Goal: Information Seeking & Learning: Check status

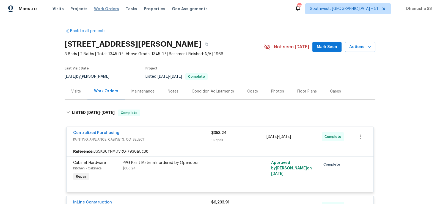
click at [106, 10] on span "Work Orders" at bounding box center [106, 8] width 25 height 5
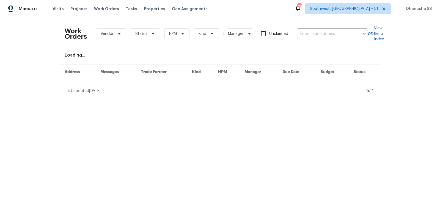
click at [320, 29] on div "Work Orders Vendor Status HPM Kind Manager Unclaimed ​" at bounding box center [216, 34] width 303 height 24
click at [320, 32] on input "text" at bounding box center [324, 34] width 55 height 9
paste input "3646 Dovetail Ln S, Lakeland, FL 33812"
type input "3646 Dovetail Ln S, Lakeland, FL 33812"
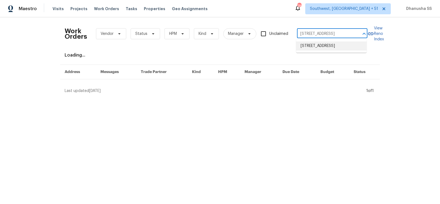
click at [318, 46] on li "3646 Dovetail Ln S, Lakeland, FL 33812" at bounding box center [331, 45] width 70 height 9
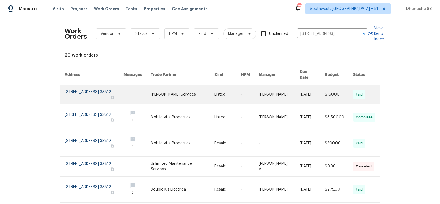
click at [220, 91] on link at bounding box center [227, 94] width 26 height 19
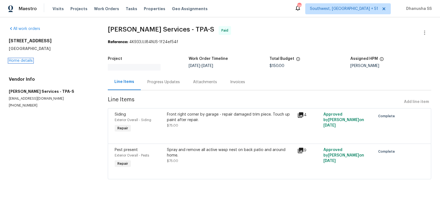
click at [24, 60] on link "Home details" at bounding box center [21, 61] width 24 height 4
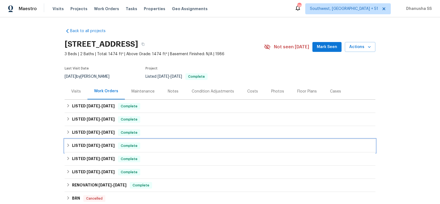
click at [178, 148] on div "LISTED 5/27/25 - 5/27/25 Complete" at bounding box center [219, 146] width 307 height 7
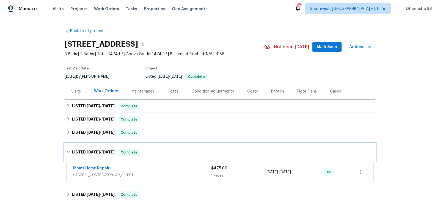
scroll to position [20, 0]
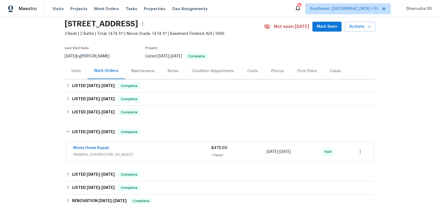
click at [178, 148] on div "Mnms Home Repair" at bounding box center [142, 148] width 138 height 7
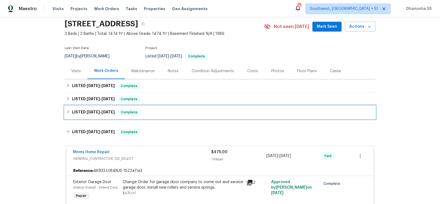
click at [173, 113] on div "LISTED 6/10/25 - 6/16/25 Complete" at bounding box center [219, 112] width 307 height 7
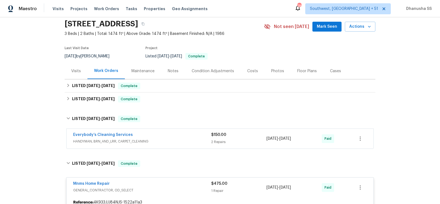
click at [176, 136] on div "Everybody’s Cleaning Services" at bounding box center [142, 135] width 138 height 7
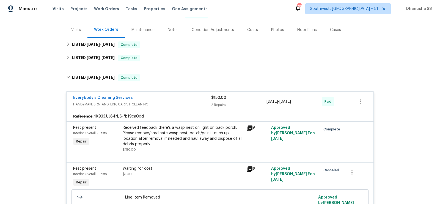
scroll to position [45, 0]
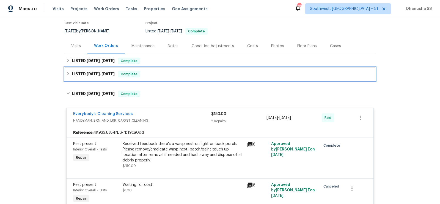
click at [159, 76] on div "LISTED 6/23/25 - 6/30/25 Complete" at bounding box center [219, 74] width 307 height 7
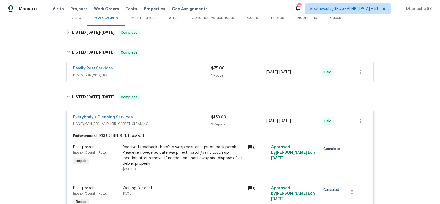
scroll to position [64, 0]
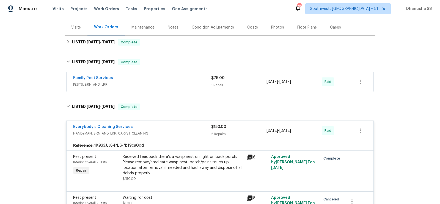
click at [176, 90] on div "Family Pest Services PESTS, BRN_AND_LRR $75.00 1 Repair 6/24/2025 - 6/27/2025 P…" at bounding box center [219, 82] width 307 height 20
click at [177, 82] on span "PESTS, BRN_AND_LRR" at bounding box center [142, 84] width 138 height 5
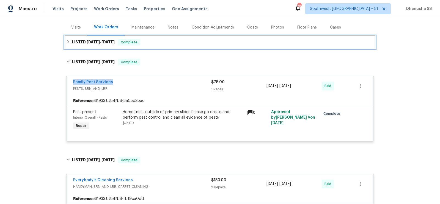
click at [163, 45] on div "LISTED 8/20/25 - 8/27/25 Complete" at bounding box center [219, 42] width 307 height 7
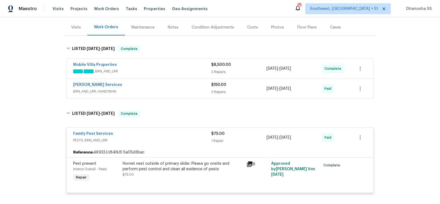
click at [182, 90] on span "BRN_AND_LRR, HANDYMAN" at bounding box center [142, 91] width 138 height 5
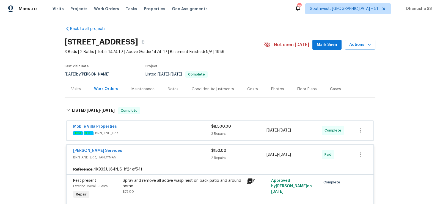
scroll to position [0, 0]
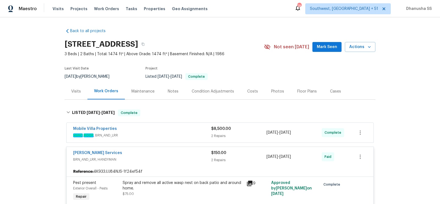
click at [178, 131] on div "Mobile Villa Properties" at bounding box center [142, 129] width 138 height 7
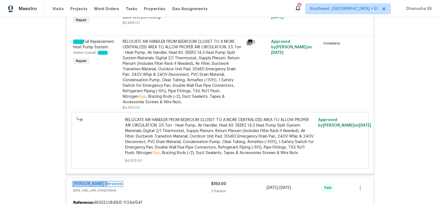
scroll to position [69, 0]
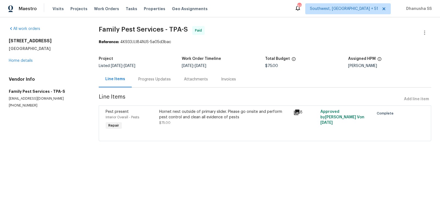
click at [181, 113] on div "Hornet nest outside of primary slider. Please go onsite and perform pest contro…" at bounding box center [224, 114] width 131 height 11
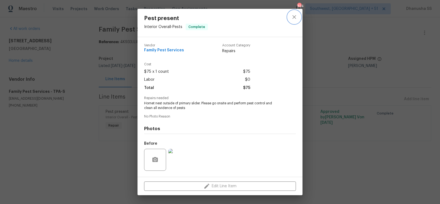
click at [296, 16] on icon "close" at bounding box center [294, 17] width 7 height 7
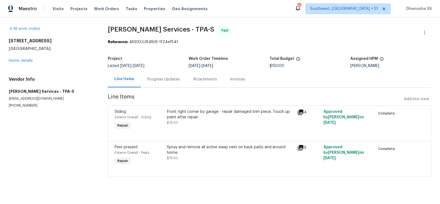
click at [168, 80] on div "Progress Updates" at bounding box center [163, 79] width 32 height 5
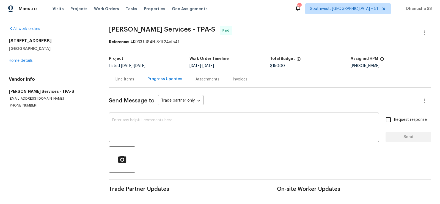
click at [132, 80] on div "Line Items" at bounding box center [124, 79] width 19 height 5
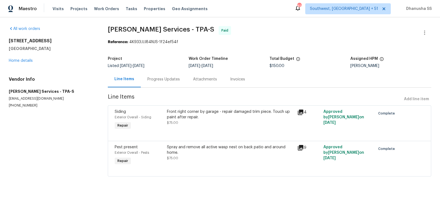
click at [185, 143] on div "Spray and remove all active wasp nest on back patio and around home. $75.00" at bounding box center [230, 155] width 130 height 25
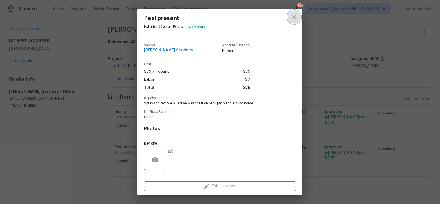
click at [297, 20] on button "close" at bounding box center [293, 16] width 13 height 13
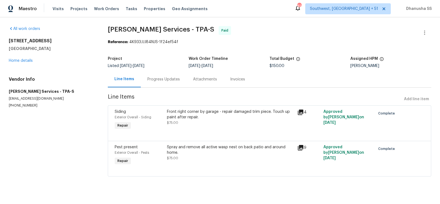
click at [192, 146] on div "Spray and remove all active wasp nest on back patio and around home." at bounding box center [230, 150] width 127 height 11
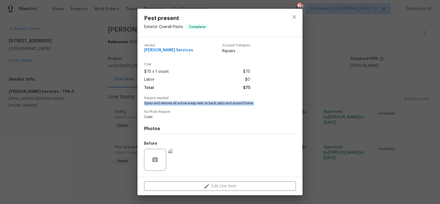
drag, startPoint x: 143, startPoint y: 102, endPoint x: 254, endPoint y: 106, distance: 111.3
click at [254, 106] on div "Vendor Gabler Services Account Category Repairs Cost $75 x 1 count $75 Labor $0…" at bounding box center [219, 107] width 165 height 140
copy span "Spray and remove all active wasp nest on back patio and around home."
click at [163, 55] on div "Vendor Gabler Services Account Category Repairs" at bounding box center [220, 50] width 152 height 23
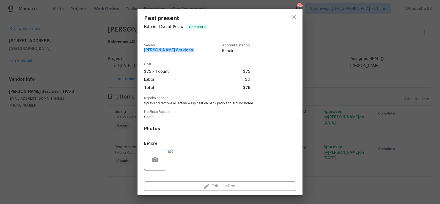
click at [163, 55] on div "Vendor Gabler Services Account Category Repairs" at bounding box center [220, 50] width 152 height 23
copy span "Gabler Services"
click at [292, 18] on icon "close" at bounding box center [294, 17] width 4 height 4
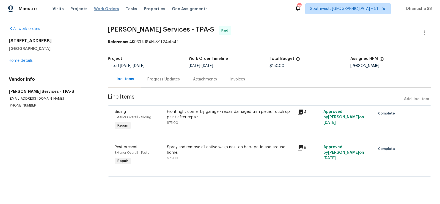
click at [96, 8] on span "Work Orders" at bounding box center [106, 8] width 25 height 5
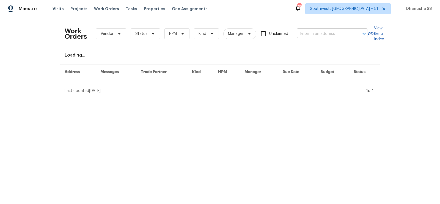
click at [341, 32] on input "text" at bounding box center [324, 34] width 55 height 9
paste input "10515 Colony Glen Dr, Alpharetta, GA 30022"
type input "10515 Colony Glen Dr, Alpharetta, GA 30022"
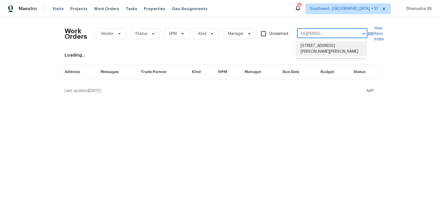
click at [324, 49] on li "10515 Colony Glen Dr, Alpharetta, GA 30022" at bounding box center [331, 48] width 70 height 15
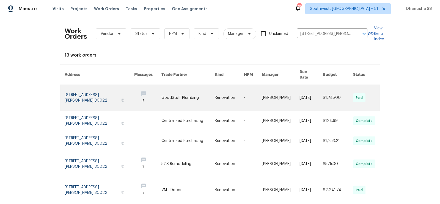
click at [214, 95] on td "Renovation" at bounding box center [224, 98] width 29 height 26
click at [193, 85] on link at bounding box center [188, 98] width 54 height 26
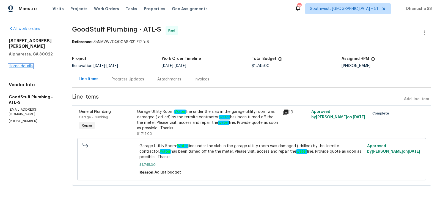
click at [15, 64] on link "Home details" at bounding box center [21, 66] width 24 height 4
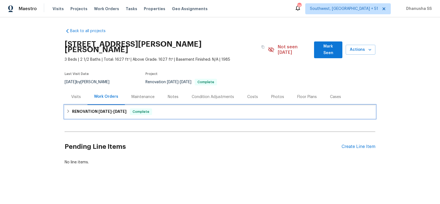
click at [170, 109] on div "RENOVATION 7/30/25 - 8/27/25 Complete" at bounding box center [220, 111] width 311 height 13
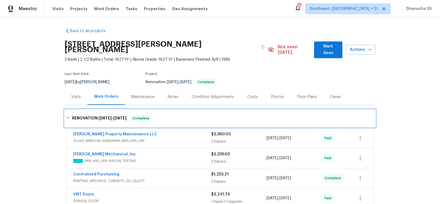
scroll to position [106, 0]
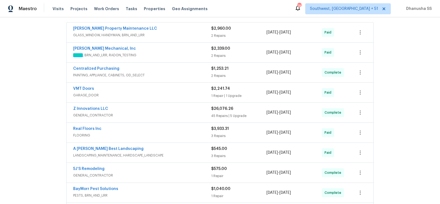
click at [185, 93] on span "GARAGE_DOOR" at bounding box center [142, 95] width 138 height 5
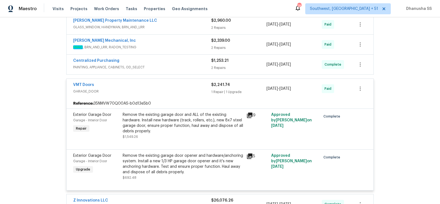
scroll to position [85, 0]
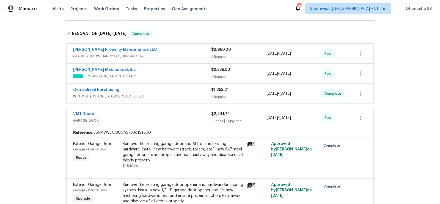
click at [185, 94] on span "PAINTING, APPLIANCE, CABINETS, OD_SELECT" at bounding box center [142, 96] width 138 height 5
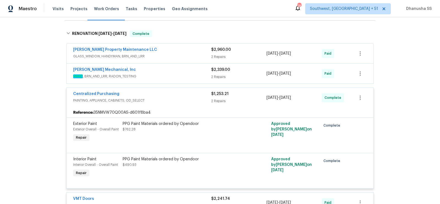
click at [187, 74] on span "HVAC , BRN_AND_LRR, RADON_TESTING" at bounding box center [142, 76] width 138 height 5
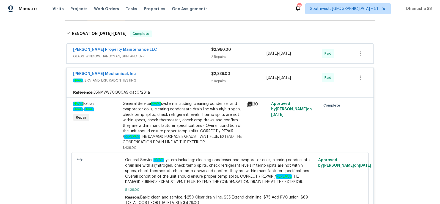
scroll to position [84, 0]
click at [192, 54] on span "GLASS_WINDOW, HANDYMAN, BRN_AND_LRR" at bounding box center [142, 56] width 138 height 5
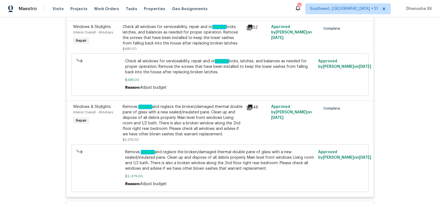
scroll to position [0, 0]
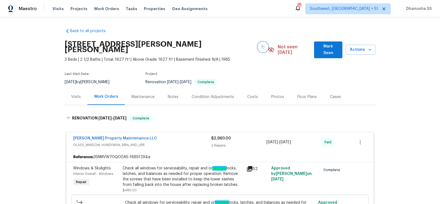
click at [258, 48] on button "button" at bounding box center [263, 47] width 10 height 10
click at [95, 7] on span "Work Orders" at bounding box center [106, 8] width 25 height 5
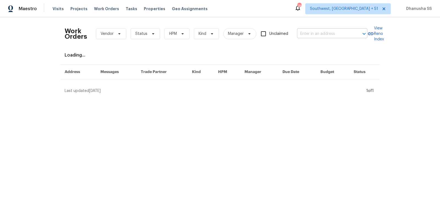
click at [314, 35] on input "text" at bounding box center [324, 34] width 55 height 9
paste input "7010 Woodhaven Ave, Cleveland, OH 44144"
type input "7010 Woodhaven Ave, Cleveland, OH 44144"
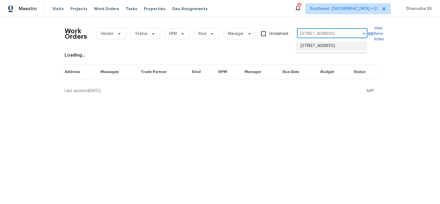
click at [318, 45] on li "7010 Woodhaven Ave, Cleveland, OH 44144" at bounding box center [331, 45] width 70 height 9
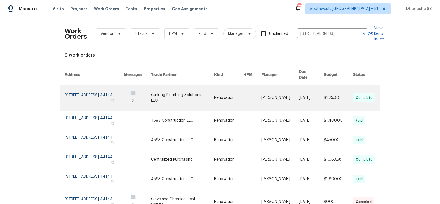
click at [248, 93] on link at bounding box center [252, 98] width 18 height 26
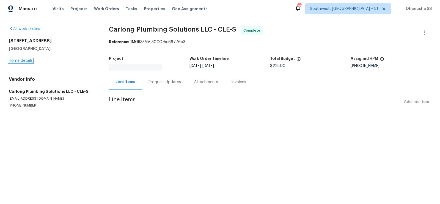
click at [21, 60] on link "Home details" at bounding box center [21, 61] width 24 height 4
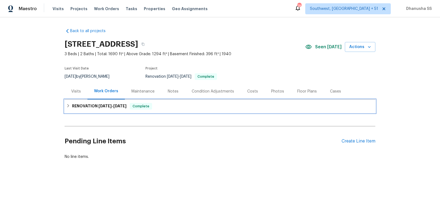
click at [162, 110] on div "RENOVATION 8/15/25 - 8/26/25 Complete" at bounding box center [220, 106] width 311 height 13
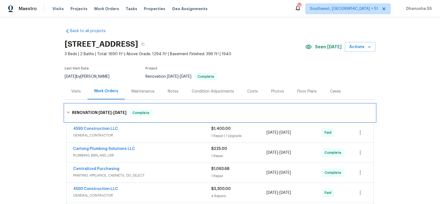
scroll to position [135, 0]
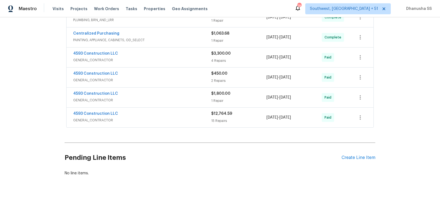
click at [174, 77] on span "GENERAL_CONTRACTOR" at bounding box center [142, 79] width 138 height 5
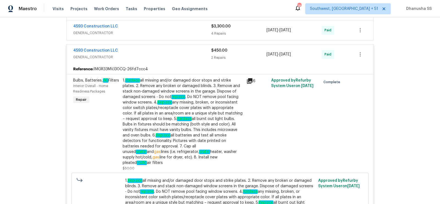
scroll to position [97, 0]
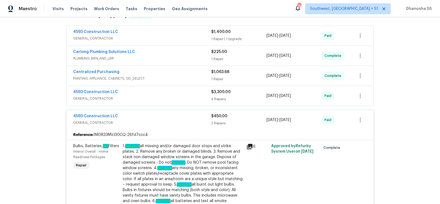
click at [166, 96] on span "GENERAL_CONTRACTOR" at bounding box center [142, 98] width 138 height 5
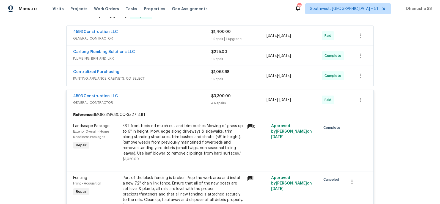
click at [204, 80] on span "PAINTING, APPLIANCE, CABINETS, OD_SELECT" at bounding box center [142, 78] width 138 height 5
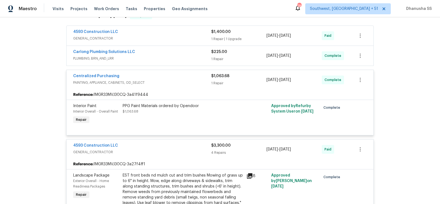
click at [177, 59] on span "PLUMBING, BRN_AND_LRR" at bounding box center [142, 58] width 138 height 5
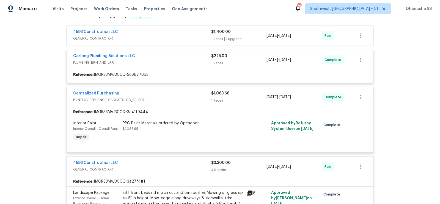
scroll to position [56, 0]
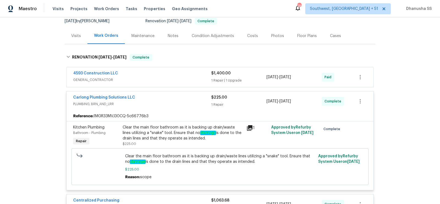
click at [172, 71] on div "4593 Construction LLC" at bounding box center [142, 74] width 138 height 7
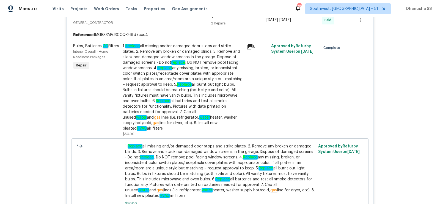
scroll to position [0, 0]
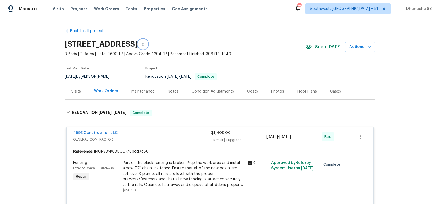
click at [145, 44] on icon "button" at bounding box center [142, 44] width 3 height 3
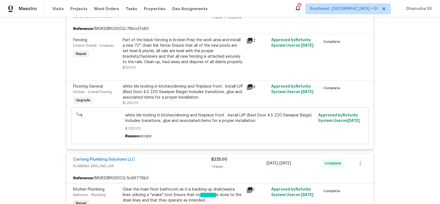
scroll to position [122, 0]
click at [96, 4] on div "Visits Projects Work Orders Tasks Properties Geo Assignments" at bounding box center [133, 8] width 162 height 11
click at [97, 5] on div "Visits Projects Work Orders Tasks Properties Geo Assignments" at bounding box center [133, 8] width 162 height 11
click at [97, 7] on span "Work Orders" at bounding box center [106, 8] width 25 height 5
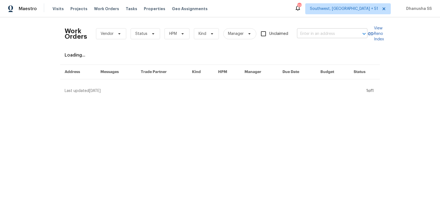
click at [311, 35] on input "text" at bounding box center [324, 34] width 55 height 9
paste input "[STREET_ADDRESS]"
type input "[STREET_ADDRESS]"
click at [314, 41] on ul "[STREET_ADDRESS]" at bounding box center [331, 45] width 70 height 13
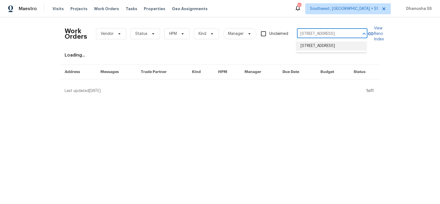
click at [312, 46] on li "[STREET_ADDRESS]" at bounding box center [331, 45] width 70 height 9
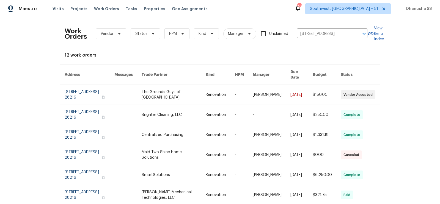
click at [198, 88] on link at bounding box center [174, 95] width 64 height 20
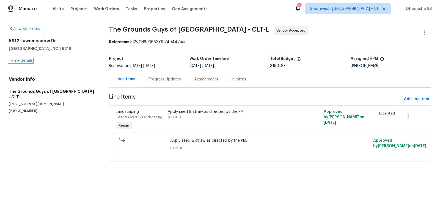
click at [17, 61] on link "Home details" at bounding box center [21, 61] width 24 height 4
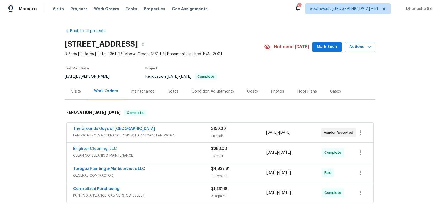
click at [76, 93] on div "Visits" at bounding box center [76, 91] width 10 height 5
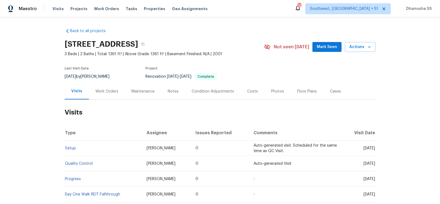
scroll to position [62, 0]
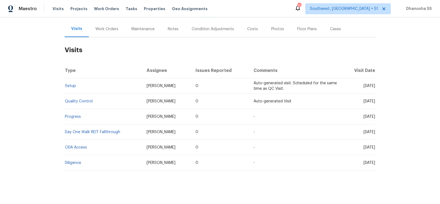
click at [73, 82] on td "Setup" at bounding box center [103, 85] width 77 height 15
click at [72, 85] on link "Setup" at bounding box center [70, 86] width 11 height 4
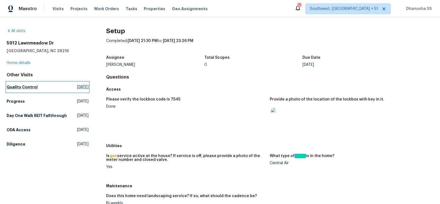
click at [37, 84] on link "Quality Control Wed, Aug 27 2025" at bounding box center [48, 87] width 82 height 10
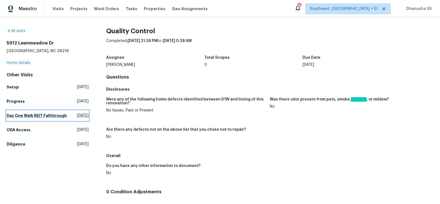
click at [77, 117] on span "Tue, Aug 12 2025" at bounding box center [83, 115] width 12 height 5
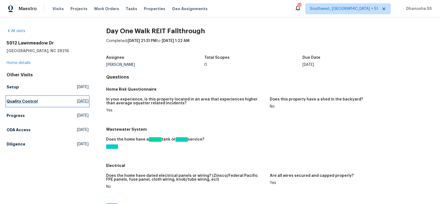
click at [32, 100] on h5 "Quality Control" at bounding box center [22, 101] width 31 height 5
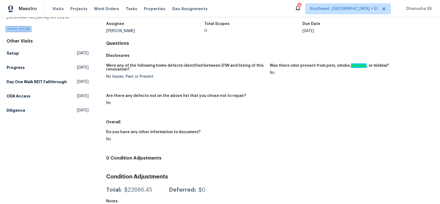
scroll to position [35, 0]
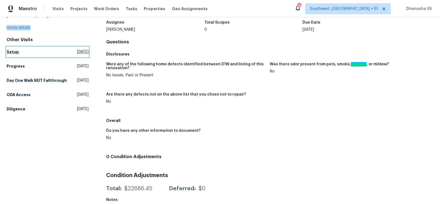
click at [14, 49] on h5 "Setup" at bounding box center [13, 51] width 12 height 5
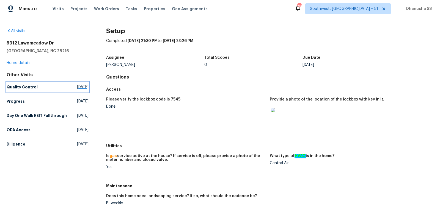
click at [29, 87] on h5 "Quality Control" at bounding box center [22, 86] width 31 height 5
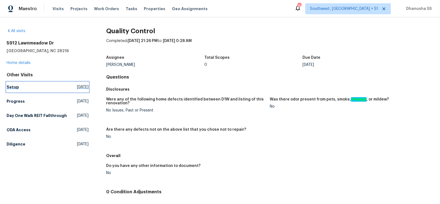
click at [17, 87] on h5 "Setup" at bounding box center [13, 86] width 12 height 5
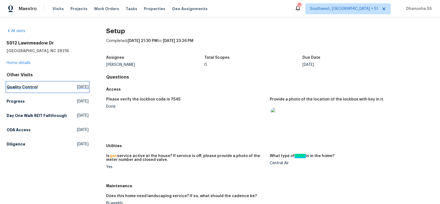
click at [43, 86] on link "Quality Control Wed, Aug 27 2025" at bounding box center [48, 87] width 82 height 10
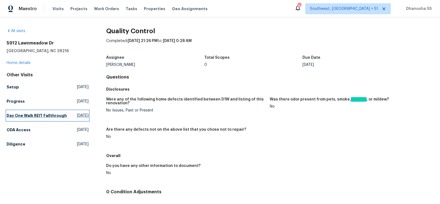
click at [37, 117] on h5 "Day One Walk REIT Fallthrough" at bounding box center [37, 115] width 60 height 5
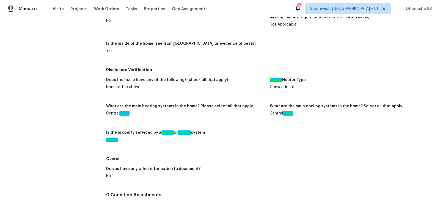
scroll to position [541, 0]
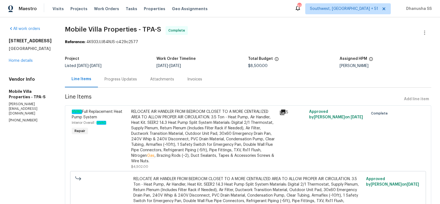
click at [104, 80] on div "Progress Updates" at bounding box center [120, 79] width 32 height 5
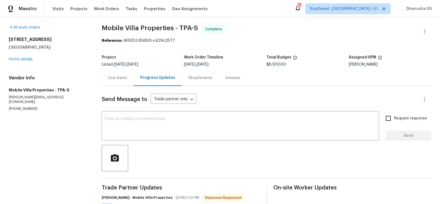
scroll to position [140, 0]
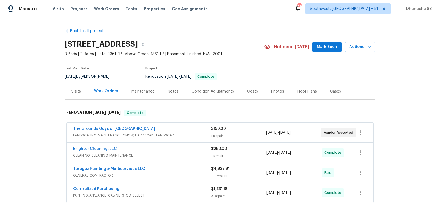
scroll to position [167, 0]
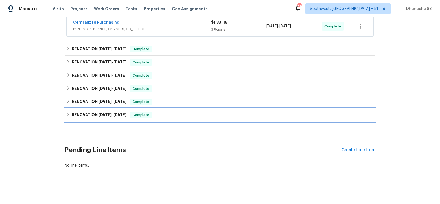
click at [178, 116] on div "RENOVATION [DATE] - [DATE] Complete" at bounding box center [219, 115] width 307 height 7
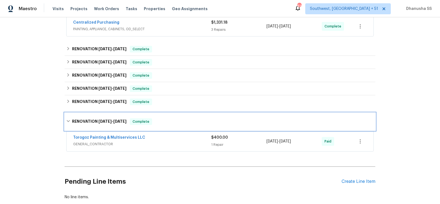
scroll to position [198, 0]
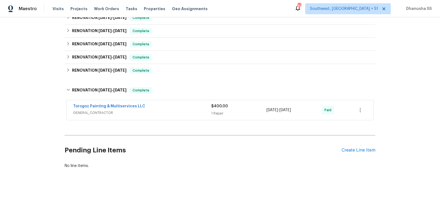
click at [179, 115] on div "Torogoz Painting & Multiservices LLC GENERAL_CONTRACTOR" at bounding box center [142, 110] width 138 height 13
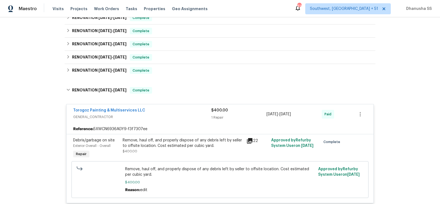
click at [184, 117] on span "GENERAL_CONTRACTOR" at bounding box center [142, 116] width 138 height 5
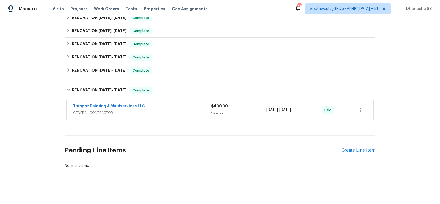
click at [180, 67] on div "RENOVATION [DATE] - [DATE] Complete" at bounding box center [219, 70] width 307 height 7
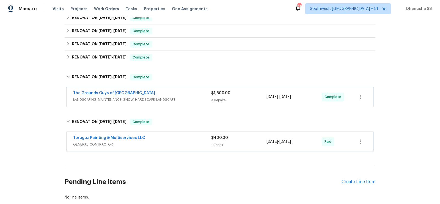
click at [185, 94] on div "The Grounds Guys of [GEOGRAPHIC_DATA]" at bounding box center [142, 93] width 138 height 7
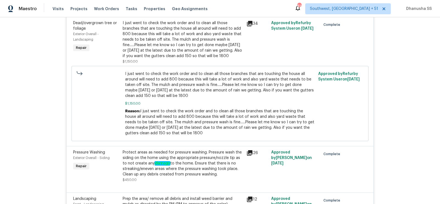
scroll to position [376, 0]
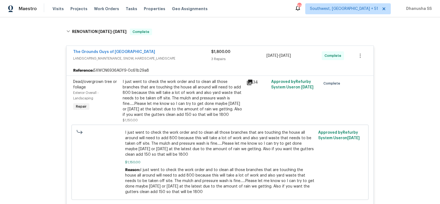
click at [180, 64] on div "The Grounds Guys of Huntersville LANDSCAPING_MAINTENANCE, SNOW, HARDSCAPE_LANDS…" at bounding box center [219, 56] width 307 height 20
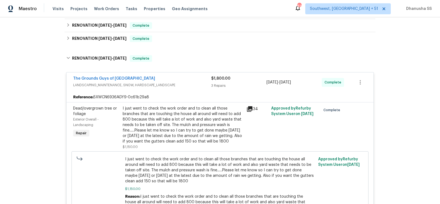
click at [186, 80] on div "The Grounds Guys of [GEOGRAPHIC_DATA]" at bounding box center [142, 79] width 138 height 7
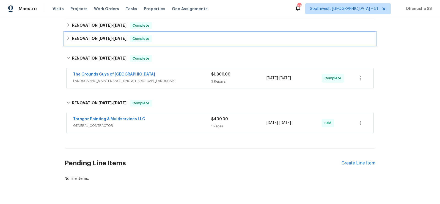
click at [170, 40] on div "RENOVATION [DATE] - [DATE] Complete" at bounding box center [219, 38] width 307 height 7
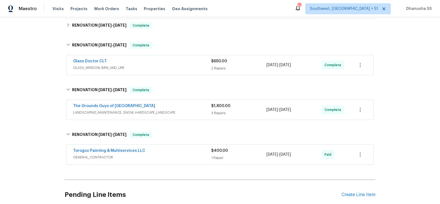
click at [187, 63] on div "Glass Doctor CLT" at bounding box center [142, 62] width 138 height 7
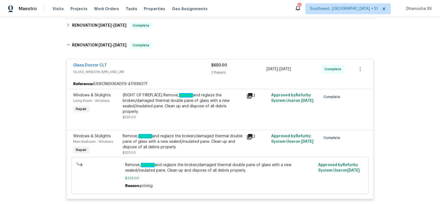
click at [187, 66] on div "Glass Doctor CLT" at bounding box center [142, 66] width 138 height 7
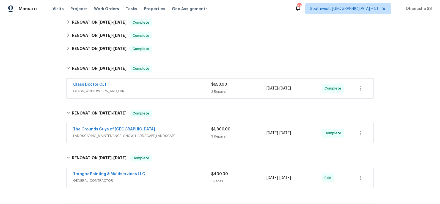
scroll to position [189, 0]
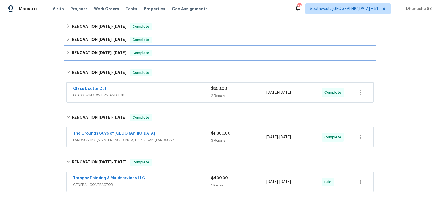
click at [185, 56] on div "RENOVATION [DATE] - [DATE] Complete" at bounding box center [220, 52] width 311 height 13
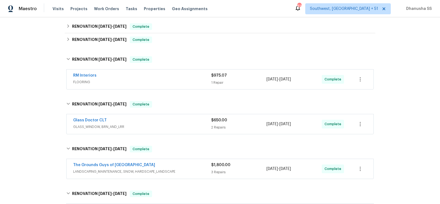
click at [192, 75] on div "RM Interiors" at bounding box center [142, 76] width 138 height 7
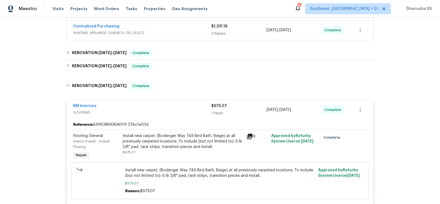
scroll to position [160, 0]
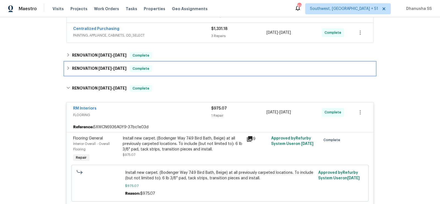
click at [180, 65] on div "RENOVATION [DATE] - [DATE] Complete" at bounding box center [219, 68] width 307 height 7
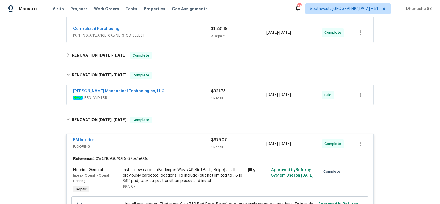
click at [190, 88] on div "[PERSON_NAME] Mechanical Technologies, LLC" at bounding box center [142, 91] width 138 height 7
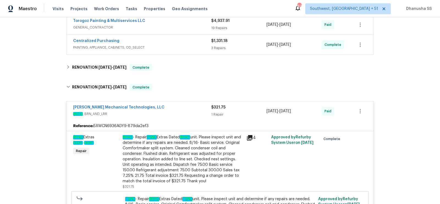
scroll to position [147, 0]
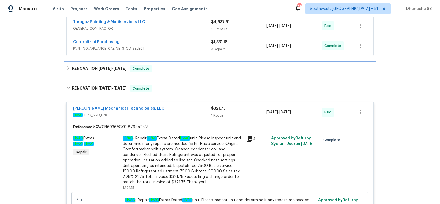
click at [170, 73] on div "RENOVATION [DATE] - [DATE] Complete" at bounding box center [220, 68] width 311 height 13
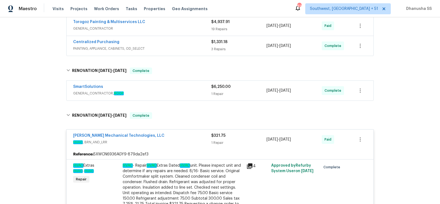
click at [182, 88] on div "SmartSolutions" at bounding box center [142, 87] width 138 height 7
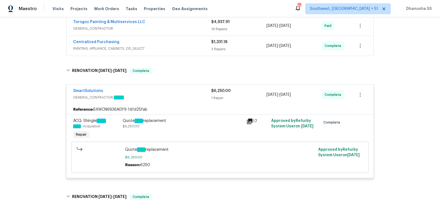
scroll to position [118, 0]
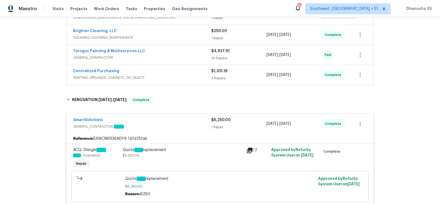
click at [185, 77] on span "PAINTING, APPLIANCE, CABINETS, OD_SELECT" at bounding box center [142, 77] width 138 height 5
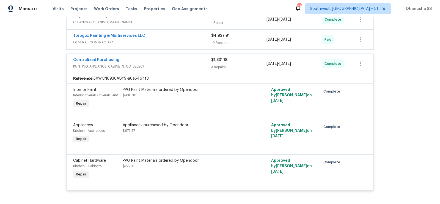
click at [185, 64] on span "PAINTING, APPLIANCE, CABINETS, OD_SELECT" at bounding box center [142, 66] width 138 height 5
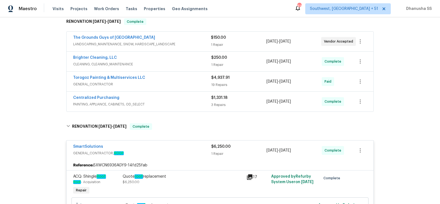
scroll to position [82, 0]
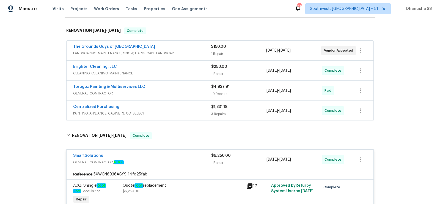
click at [189, 89] on div "Torogoz Painting & Multiservices LLC" at bounding box center [142, 87] width 138 height 7
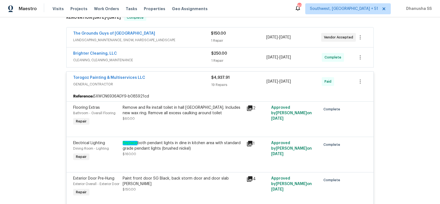
scroll to position [92, 0]
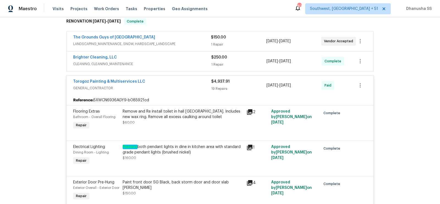
click at [194, 88] on span "GENERAL_CONTRACTOR" at bounding box center [142, 87] width 138 height 5
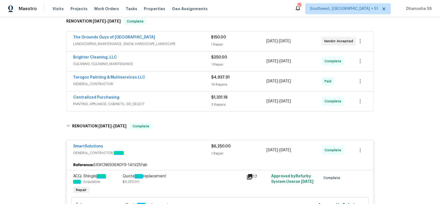
click at [192, 66] on span "CLEANING, CLEANING_MAINTENANCE" at bounding box center [142, 63] width 138 height 5
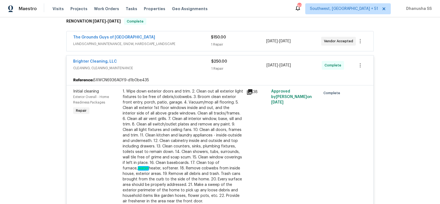
click at [192, 66] on span "CLEANING, CLEANING_MAINTENANCE" at bounding box center [142, 67] width 138 height 5
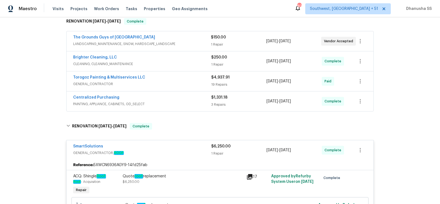
click at [193, 41] on span "LANDSCAPING_MAINTENANCE, SNOW, HARDSCAPE_LANDSCAPE" at bounding box center [142, 43] width 138 height 5
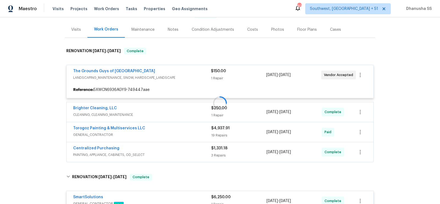
scroll to position [57, 0]
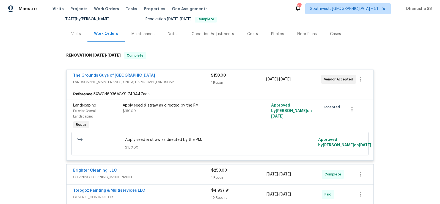
click at [186, 80] on span "LANDSCAPING_MAINTENANCE, SNOW, HARDSCAPE_LANDSCAPE" at bounding box center [142, 81] width 138 height 5
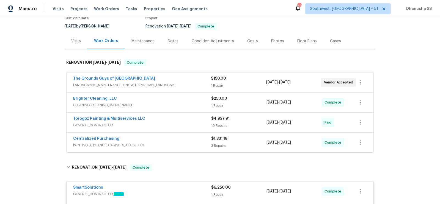
scroll to position [90, 0]
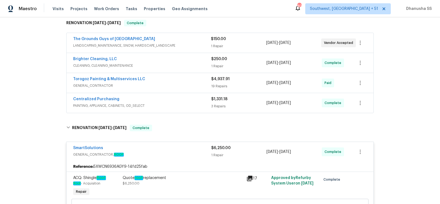
click at [192, 82] on div "Torogoz Painting & Multiservices LLC" at bounding box center [142, 79] width 138 height 7
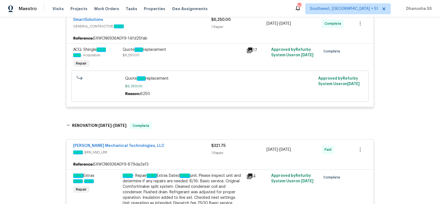
scroll to position [24, 0]
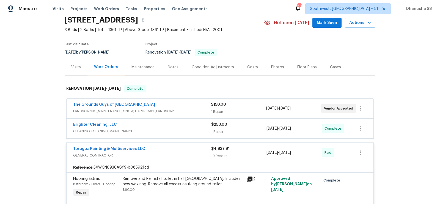
click at [168, 112] on span "LANDSCAPING_MAINTENANCE, SNOW, HARDSCAPE_LANDSCAPE" at bounding box center [142, 111] width 138 height 5
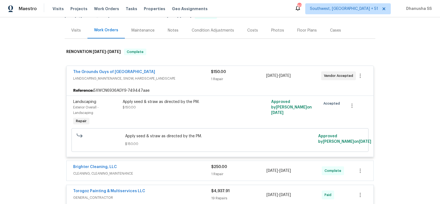
scroll to position [63, 0]
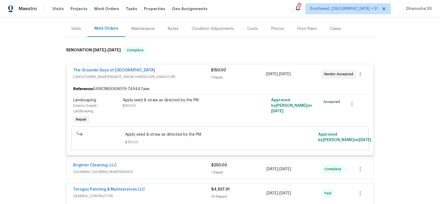
click at [169, 115] on div "Apply seed & straw as directed by the PM. $150.00" at bounding box center [183, 111] width 124 height 31
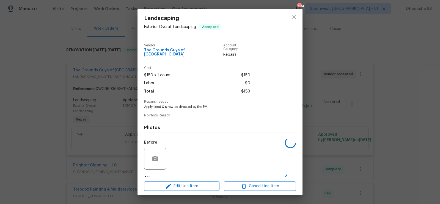
scroll to position [31, 0]
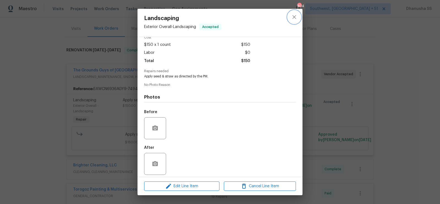
click at [291, 17] on icon "close" at bounding box center [294, 17] width 7 height 7
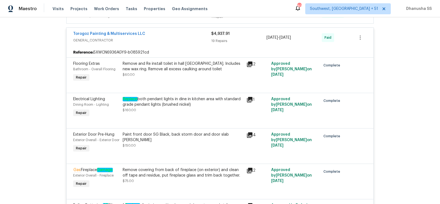
scroll to position [1760, 0]
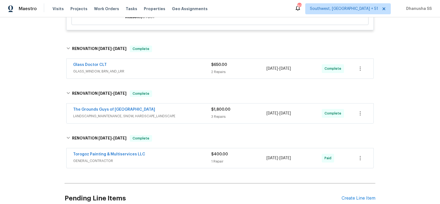
click at [190, 104] on div "The Grounds Guys of Huntersville LANDSCAPING_MAINTENANCE, SNOW, HARDSCAPE_LANDS…" at bounding box center [219, 114] width 307 height 20
click at [190, 107] on div "The Grounds Guys of [GEOGRAPHIC_DATA]" at bounding box center [142, 110] width 138 height 7
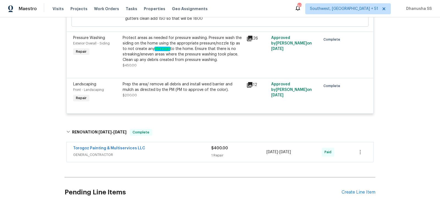
scroll to position [1958, 0]
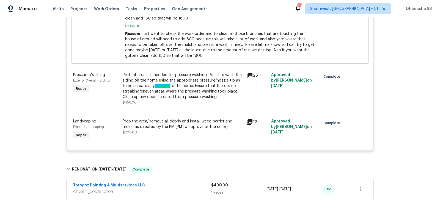
click at [179, 82] on div "Protect areas as needed for pressure washing. Pressure wash the siding on the h…" at bounding box center [183, 85] width 120 height 27
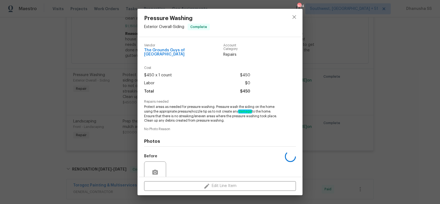
scroll to position [44, 0]
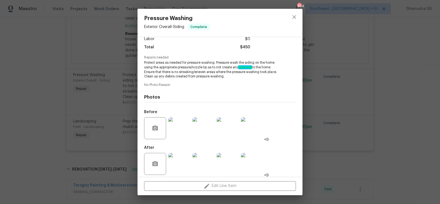
click at [182, 122] on img at bounding box center [179, 128] width 22 height 22
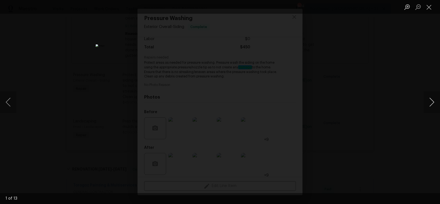
click at [427, 106] on button "Next image" at bounding box center [431, 102] width 16 height 22
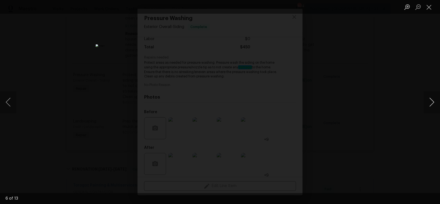
click at [427, 106] on button "Next image" at bounding box center [431, 102] width 16 height 22
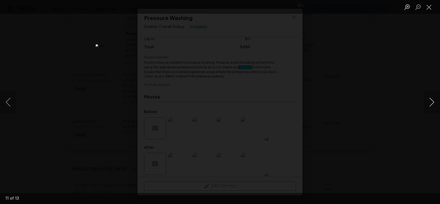
click at [427, 106] on button "Next image" at bounding box center [431, 102] width 16 height 22
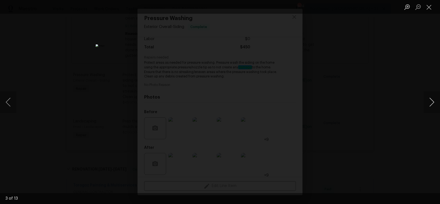
click at [427, 106] on button "Next image" at bounding box center [431, 102] width 16 height 22
click at [370, 59] on div "Lightbox" at bounding box center [220, 102] width 440 height 204
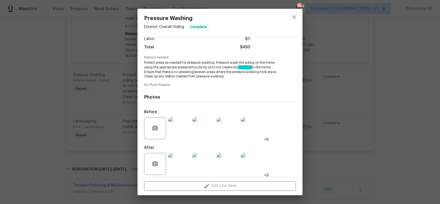
click at [178, 163] on img at bounding box center [179, 164] width 22 height 22
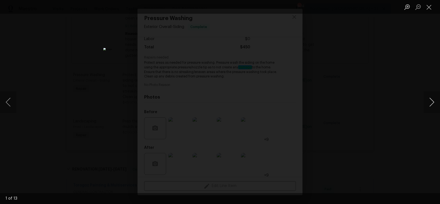
click at [428, 102] on button "Next image" at bounding box center [431, 102] width 16 height 22
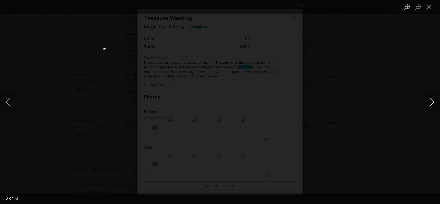
click at [428, 102] on button "Next image" at bounding box center [431, 102] width 16 height 22
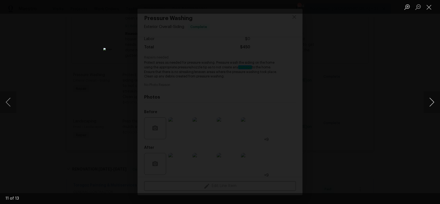
click at [428, 102] on button "Next image" at bounding box center [431, 102] width 16 height 22
click at [391, 92] on div "Lightbox" at bounding box center [220, 102] width 440 height 204
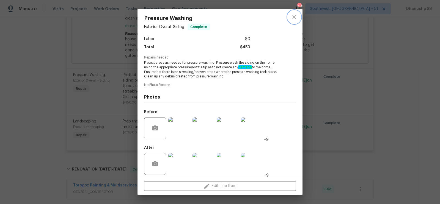
click at [292, 18] on icon "close" at bounding box center [294, 17] width 7 height 7
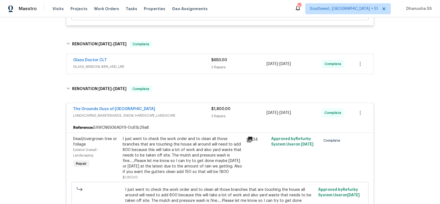
click at [176, 113] on span "LANDSCAPING_MAINTENANCE, SNOW, HARDSCAPE_LANDSCAPE" at bounding box center [142, 115] width 138 height 5
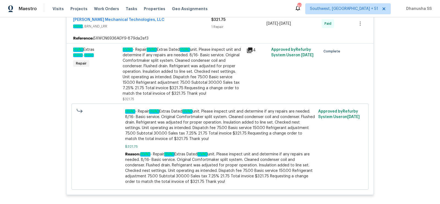
scroll to position [1449, 0]
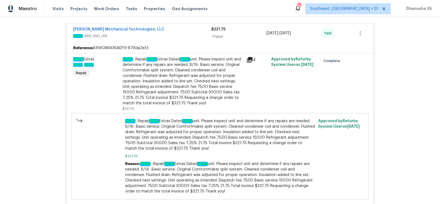
click at [182, 84] on div "HVAC - Repair HVAC Extras Dated HVAC unit. Please inspect unit and determine if…" at bounding box center [183, 81] width 120 height 49
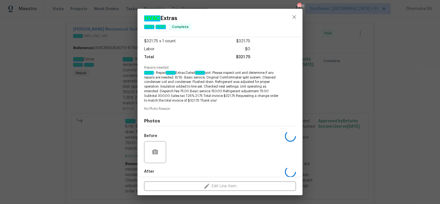
scroll to position [58, 0]
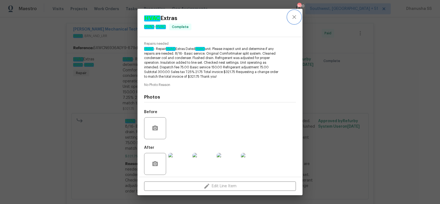
click at [296, 18] on icon "close" at bounding box center [294, 17] width 7 height 7
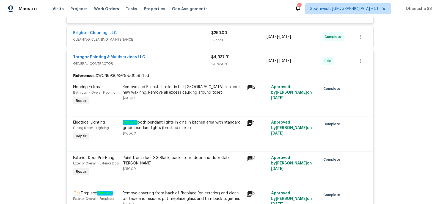
scroll to position [166, 0]
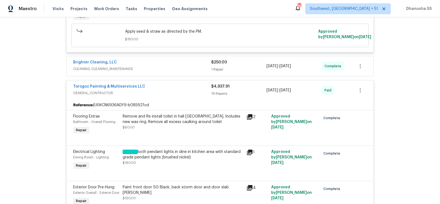
click at [174, 102] on div "Reference: 5XWCN6936AGY9-b085921cd" at bounding box center [219, 105] width 307 height 10
click at [175, 97] on div "Torogoz Painting & Multiservices LLC GENERAL_CONTRACTOR $4,937.91 19 Repairs [D…" at bounding box center [219, 91] width 307 height 20
click at [176, 92] on span "GENERAL_CONTRACTOR" at bounding box center [142, 92] width 138 height 5
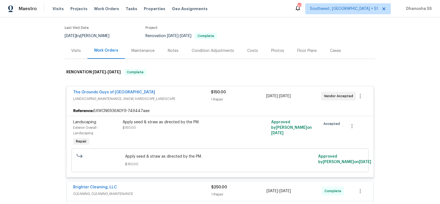
scroll to position [32, 0]
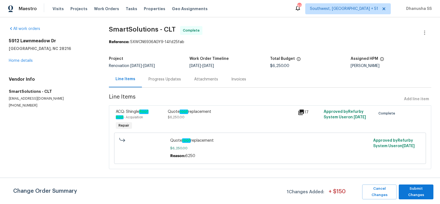
click at [158, 84] on div "Progress Updates" at bounding box center [165, 79] width 46 height 16
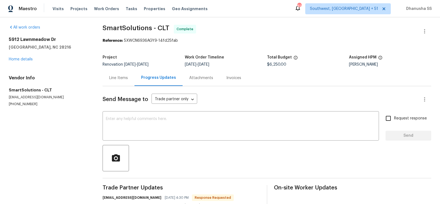
scroll to position [27, 0]
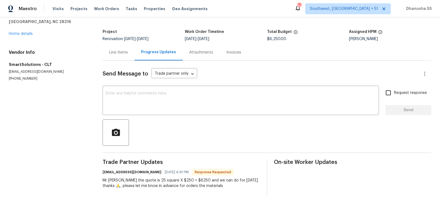
click at [130, 56] on div "Line Items" at bounding box center [118, 52] width 32 height 16
